Goal: Book appointment/travel/reservation: Book appointment/travel/reservation

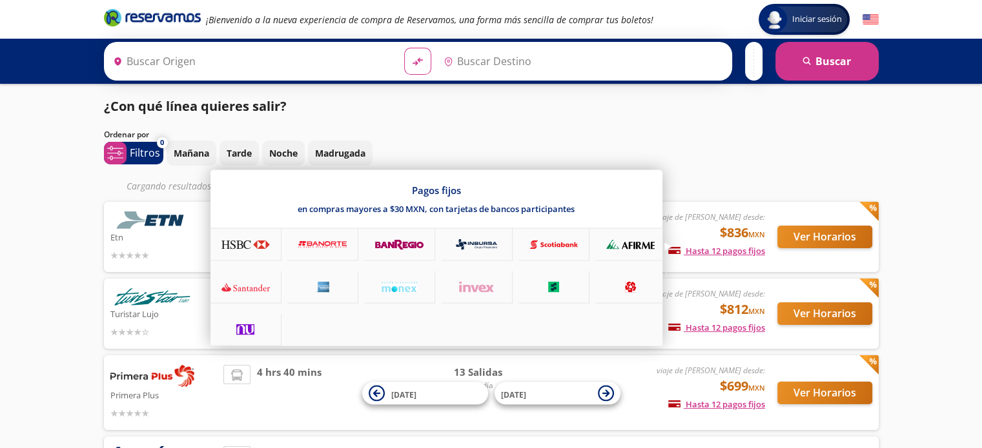
type input "[GEOGRAPHIC_DATA], [GEOGRAPHIC_DATA]"
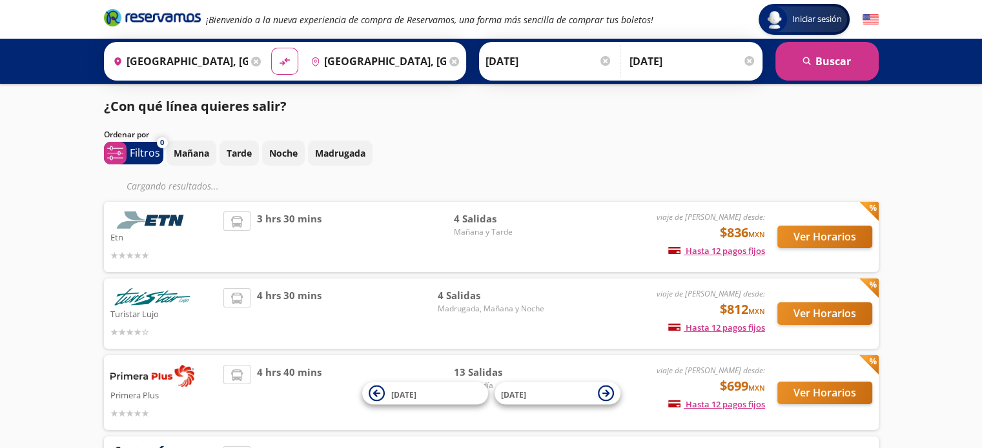
click at [720, 146] on div "Mañana Tarde Noche Madrugada" at bounding box center [522, 153] width 712 height 25
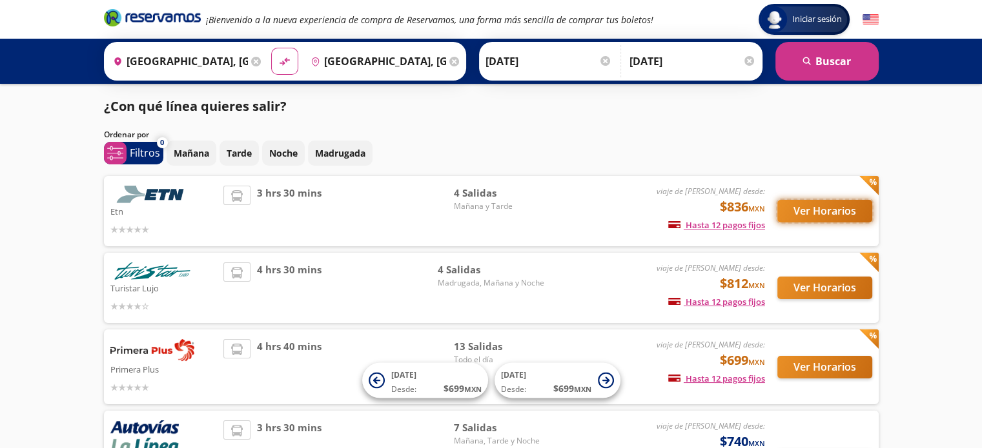
click at [812, 205] on button "Ver Horarios" at bounding box center [824, 211] width 95 height 23
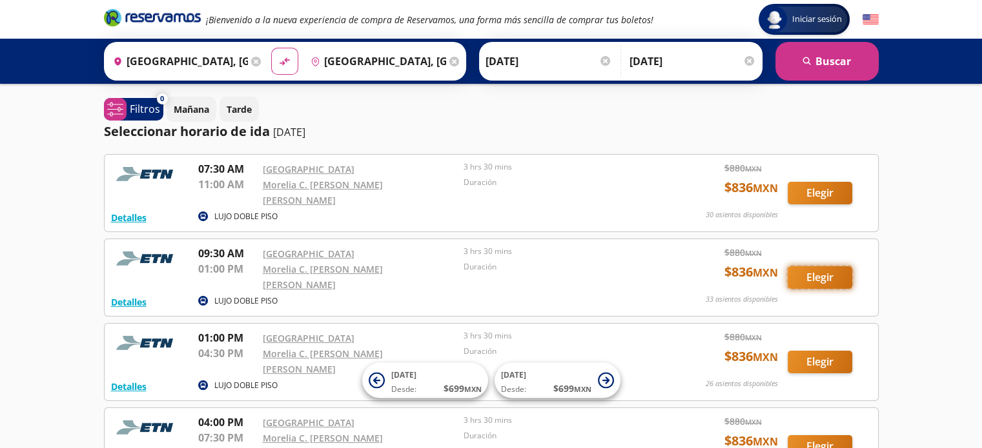
click at [807, 267] on button "Elegir" at bounding box center [819, 278] width 65 height 23
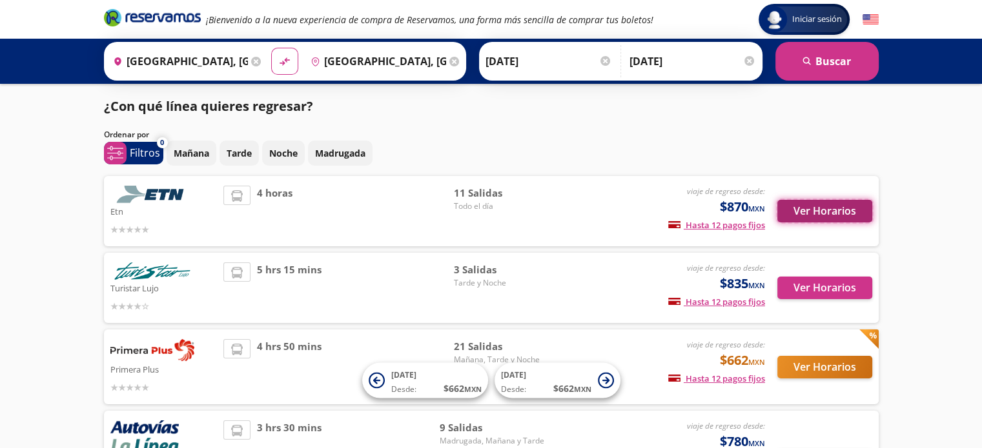
click at [814, 211] on button "Ver Horarios" at bounding box center [824, 211] width 95 height 23
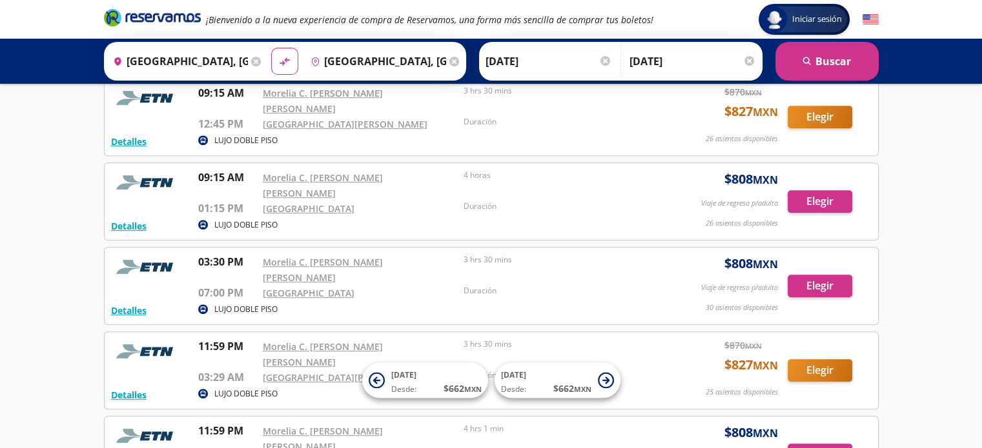
scroll to position [661, 0]
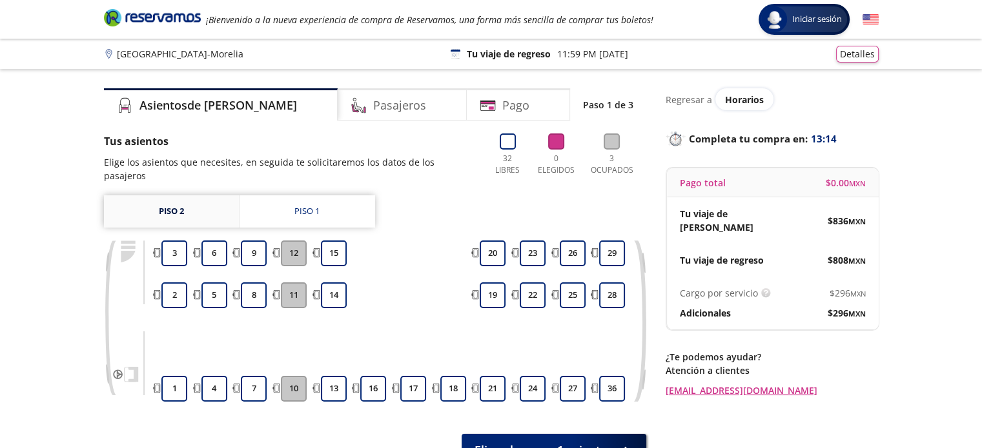
click at [205, 196] on link "Piso 2" at bounding box center [171, 212] width 135 height 32
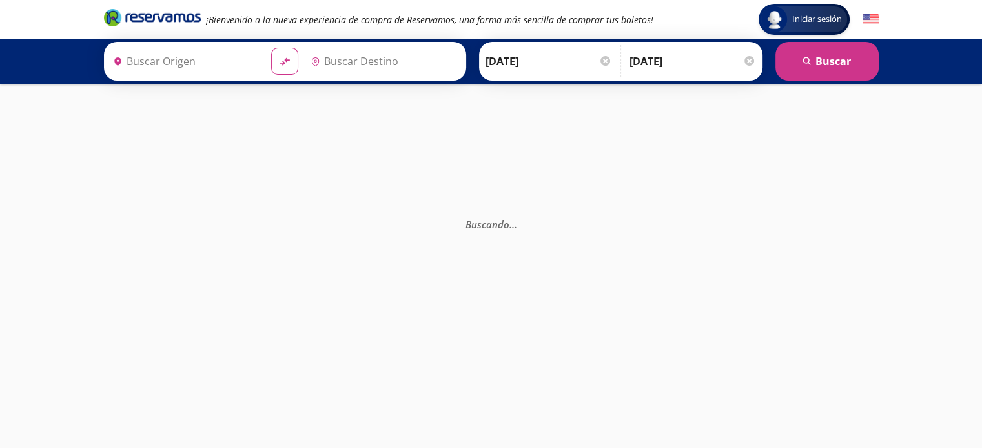
type input "[GEOGRAPHIC_DATA], [GEOGRAPHIC_DATA]"
